Goal: Navigation & Orientation: Find specific page/section

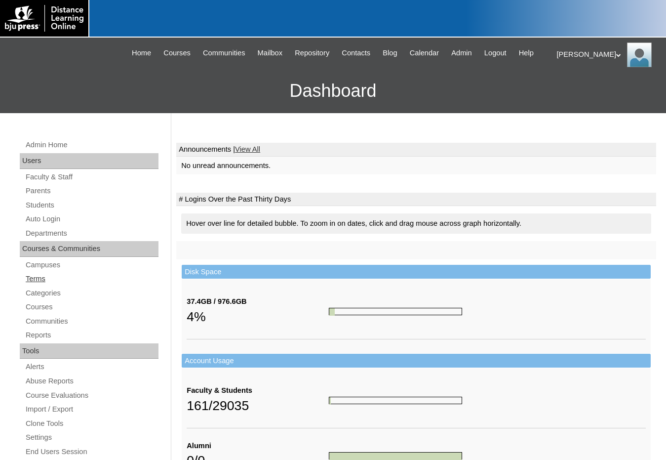
click at [59, 279] on link "Terms" at bounding box center [92, 279] width 134 height 12
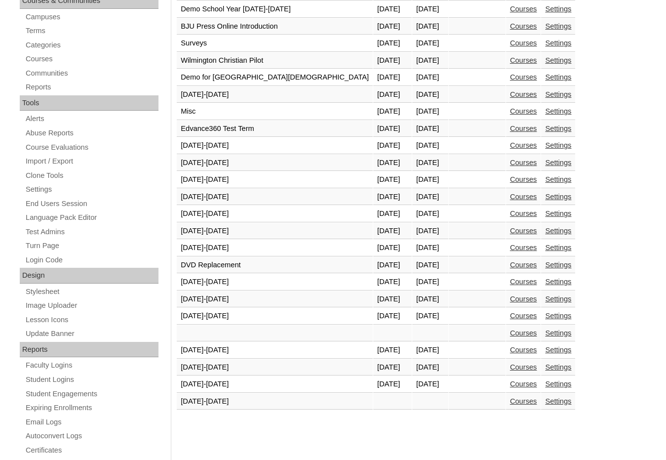
scroll to position [359, 0]
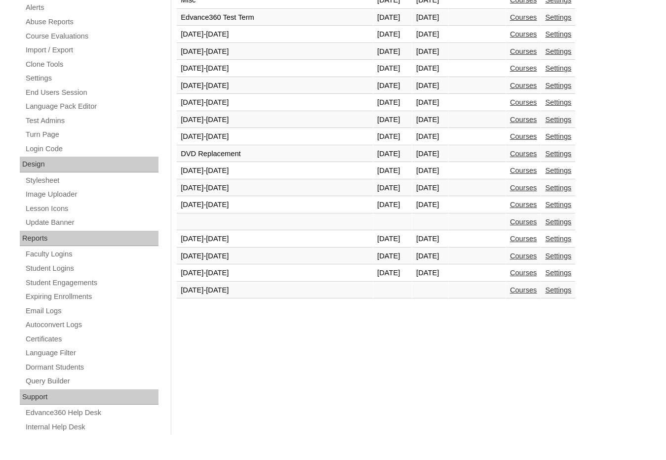
click at [510, 292] on link "Courses" at bounding box center [523, 290] width 27 height 8
click at [510, 272] on link "Courses" at bounding box center [523, 273] width 27 height 8
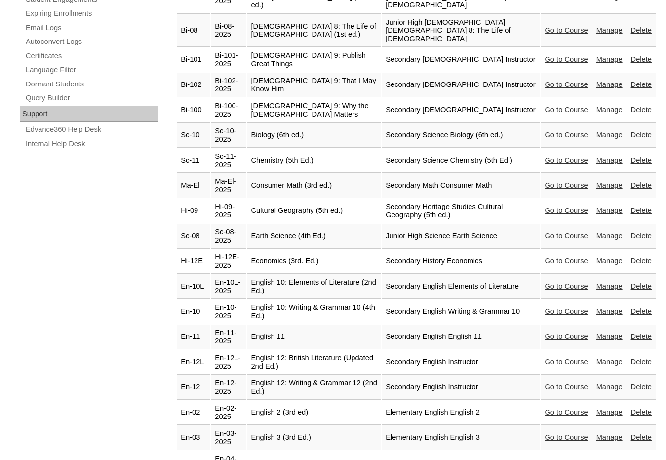
scroll to position [692, 0]
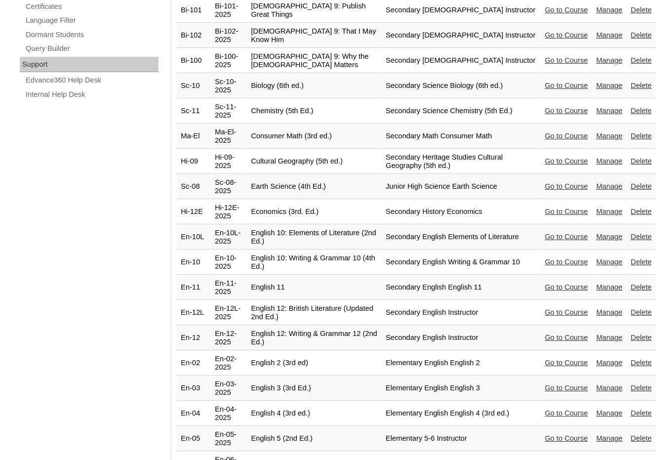
click at [557, 459] on link "Go to Course" at bounding box center [566, 463] width 43 height 8
